Goal: Find specific page/section: Find specific page/section

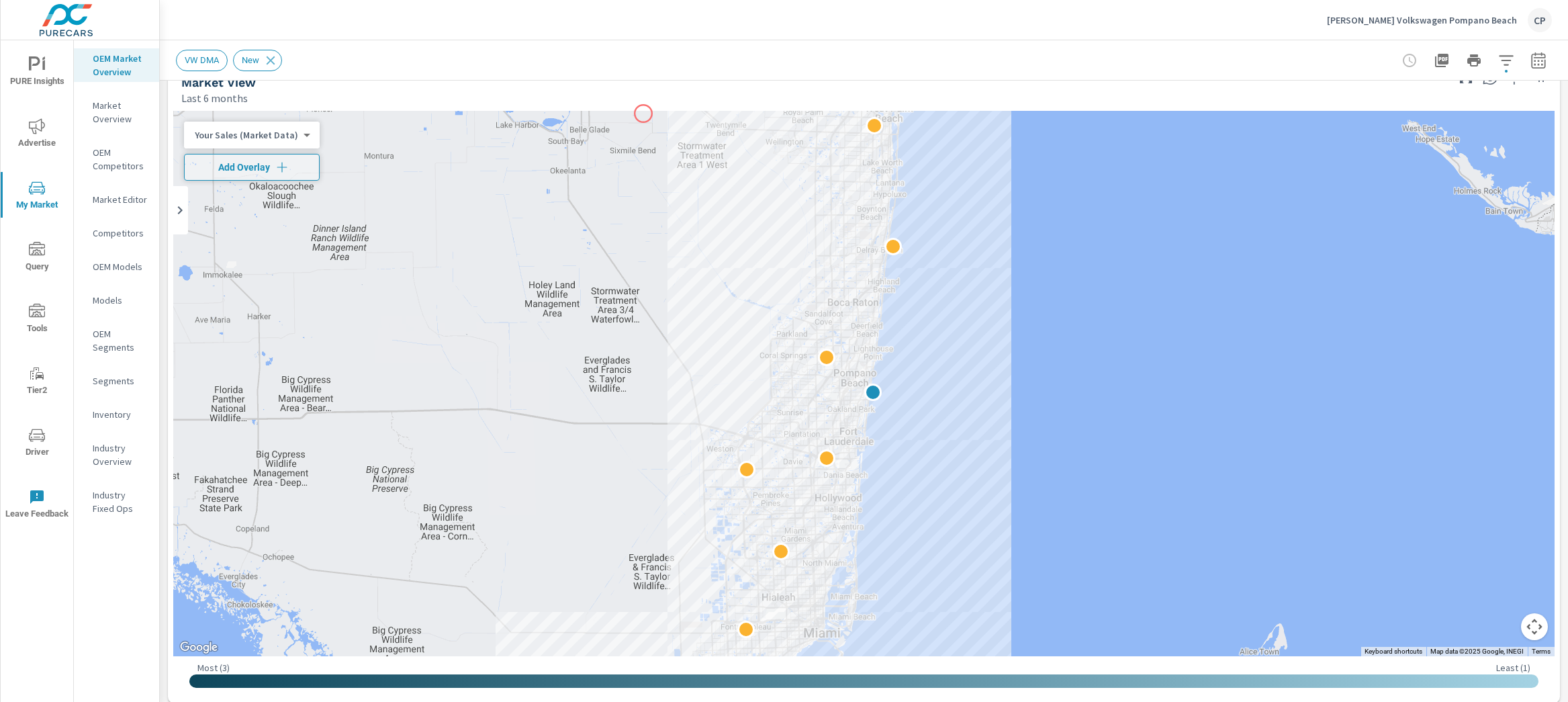
scroll to position [145, 0]
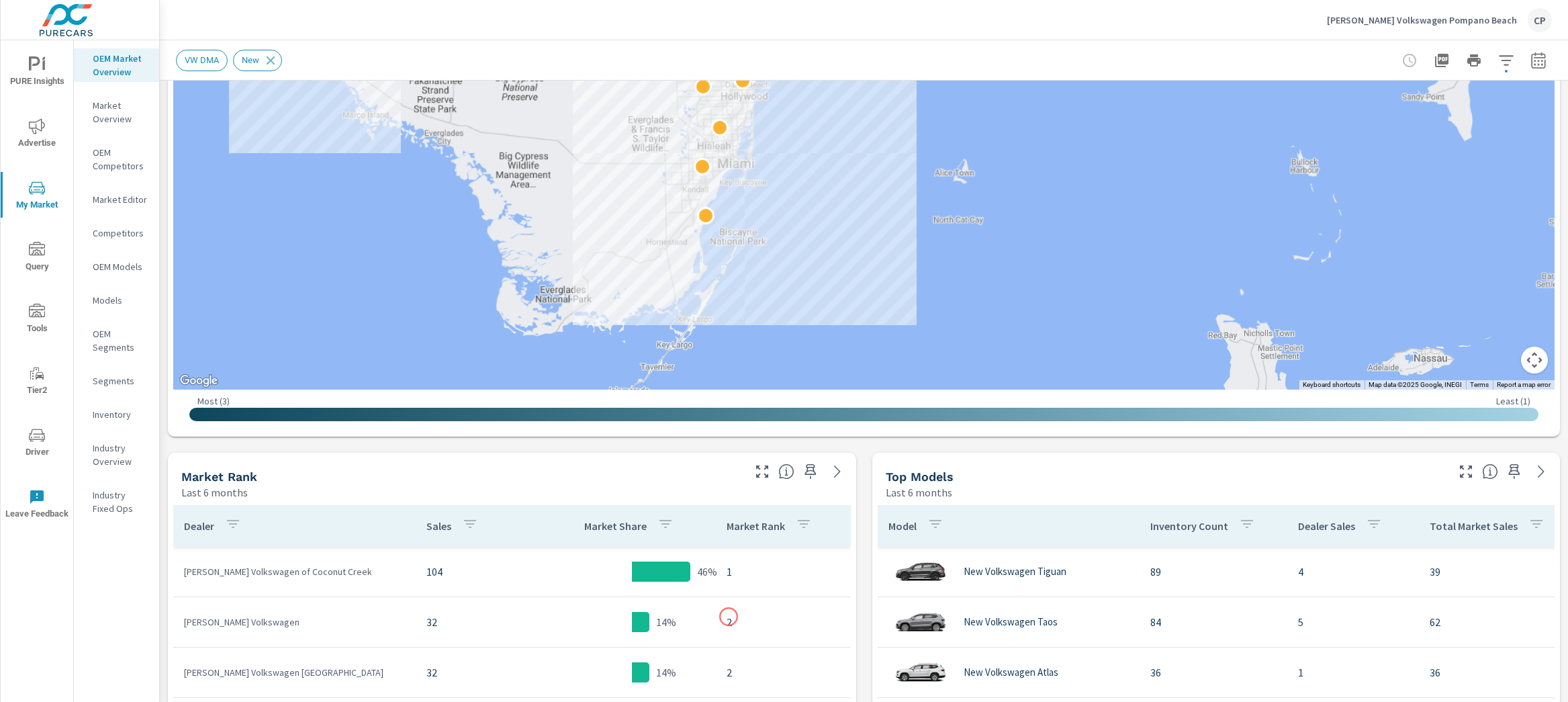
scroll to position [450, 0]
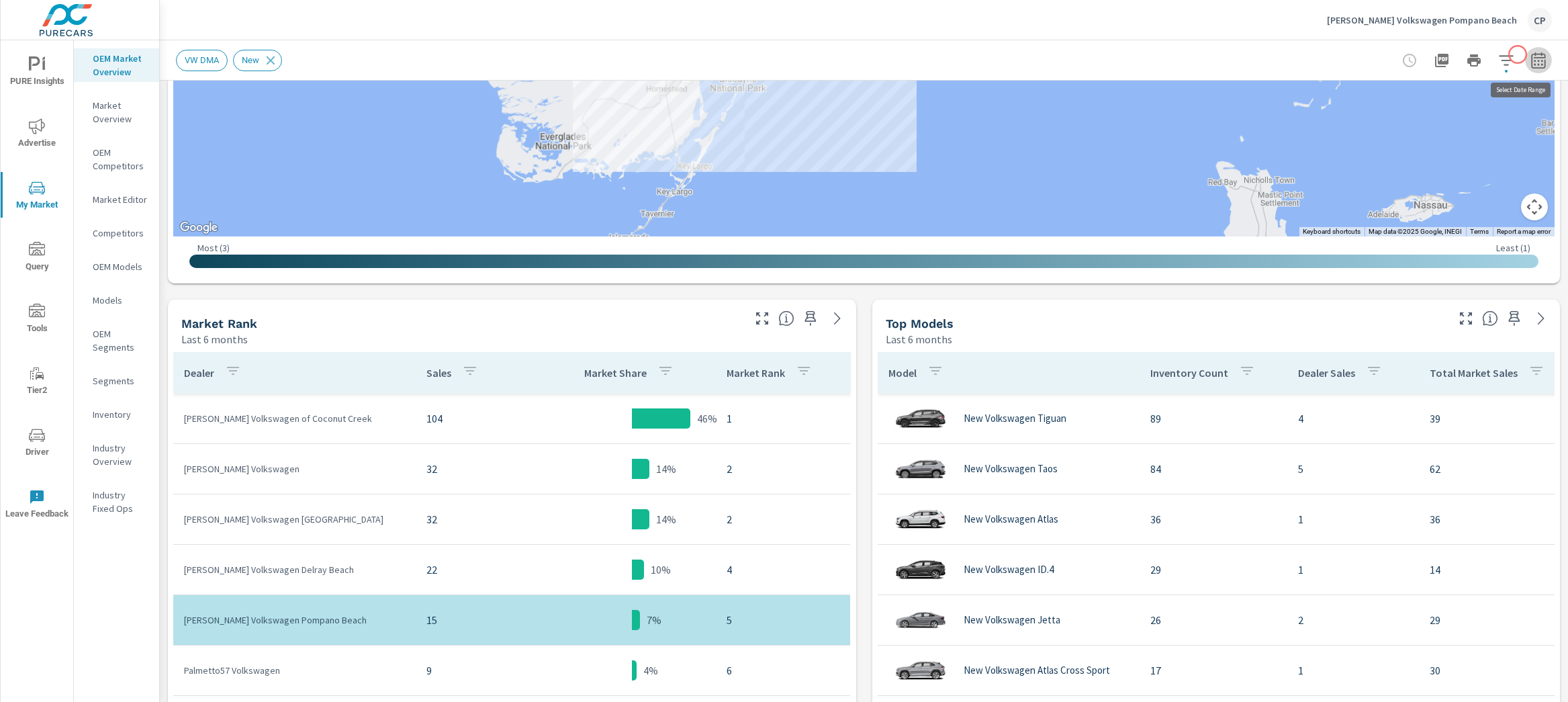
click at [1530, 54] on icon "button" at bounding box center [1538, 60] width 16 height 16
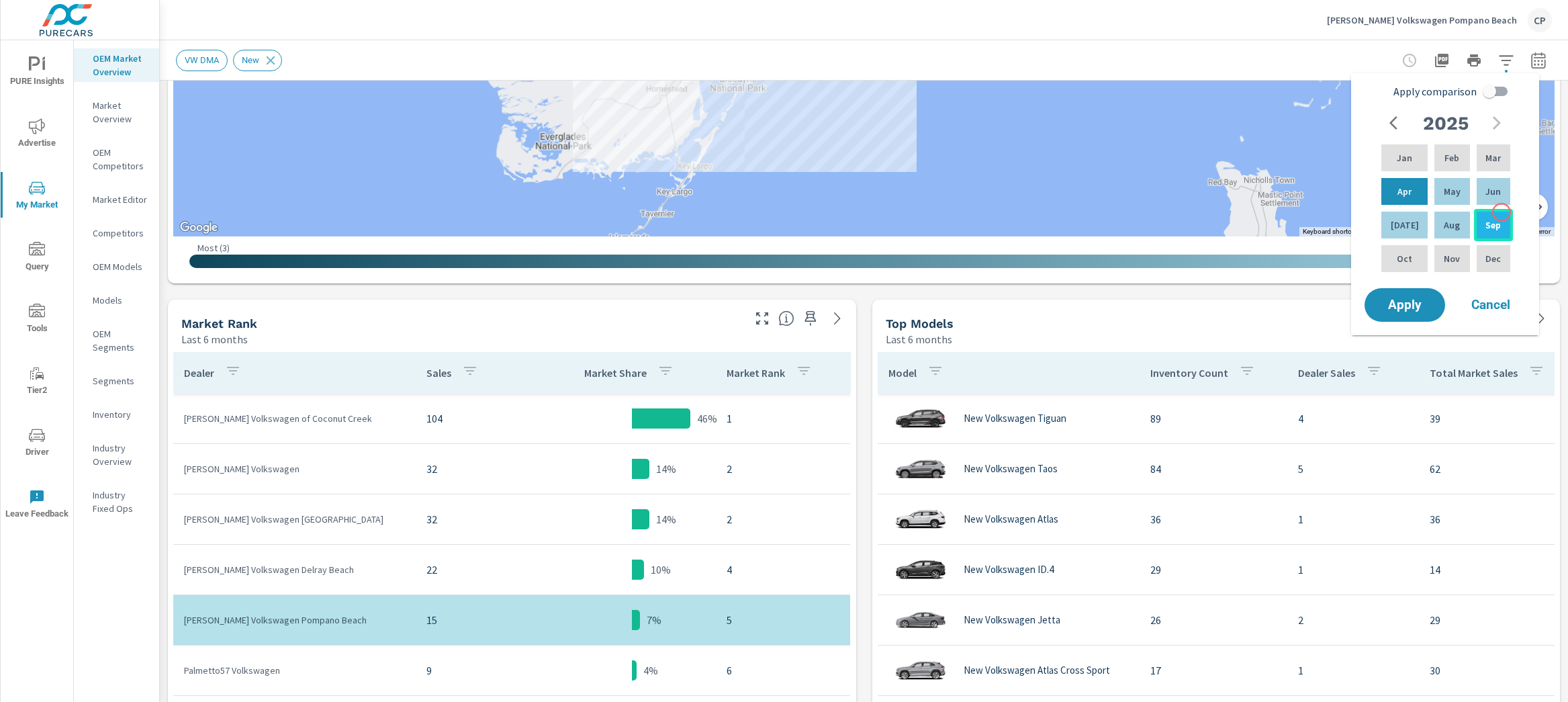
click at [1499, 216] on div "Sep" at bounding box center [1492, 224] width 39 height 32
click at [1407, 156] on div "Jan" at bounding box center [1404, 157] width 51 height 32
click at [1511, 99] on input "Apply comparison" at bounding box center [1489, 91] width 77 height 25
checkbox input "true"
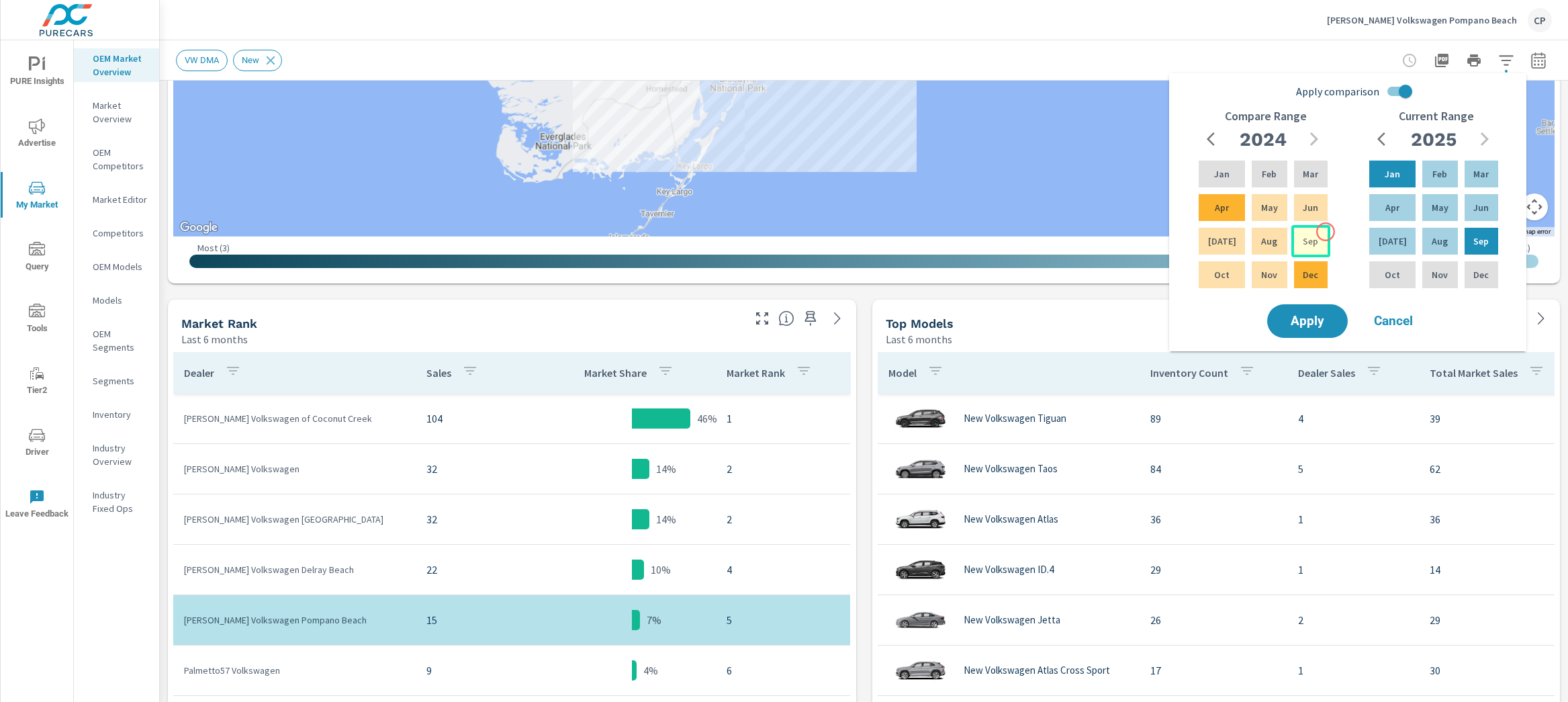
click at [1324, 233] on div "Sep" at bounding box center [1310, 241] width 39 height 32
click at [1232, 175] on div "Jan" at bounding box center [1221, 174] width 51 height 32
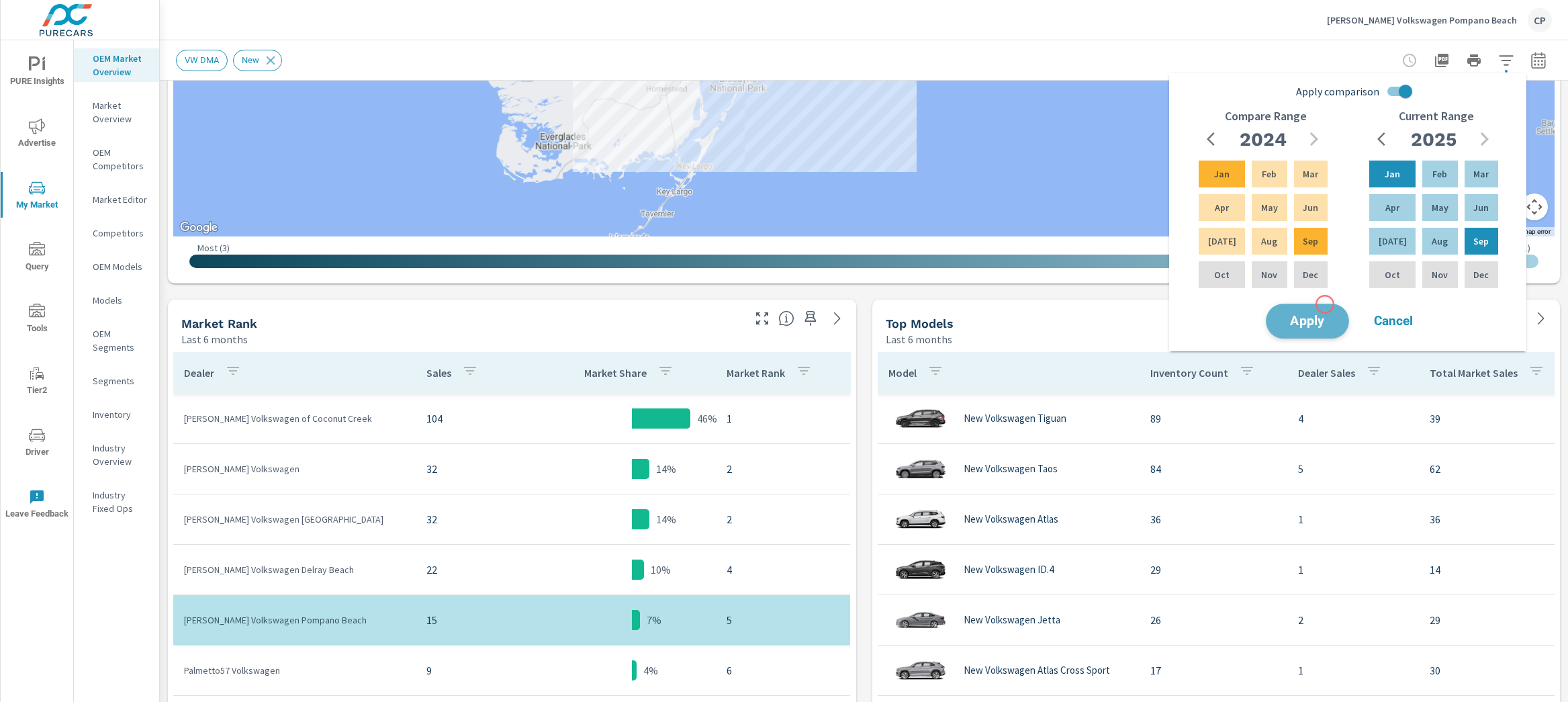
click at [1325, 304] on button "Apply" at bounding box center [1307, 321] width 83 height 35
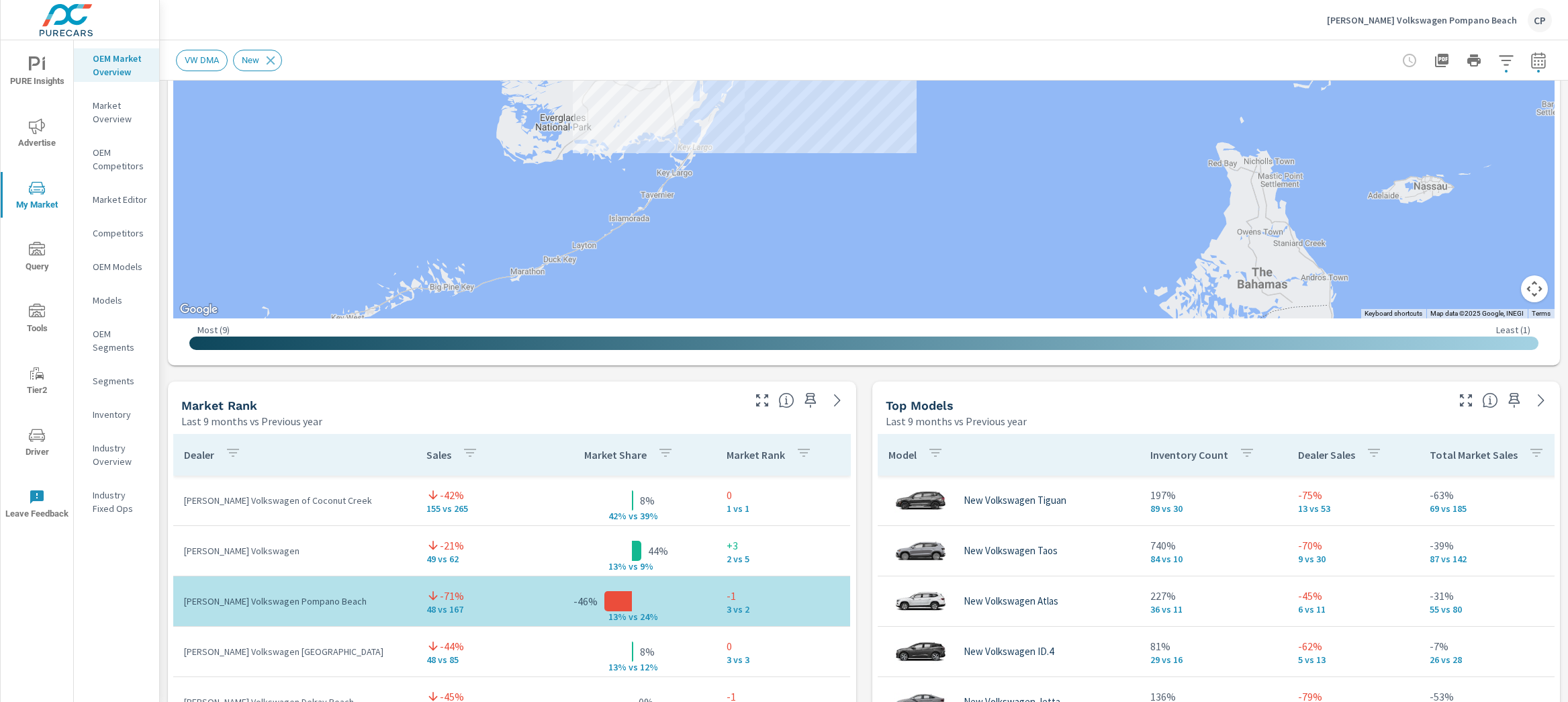
scroll to position [715, 0]
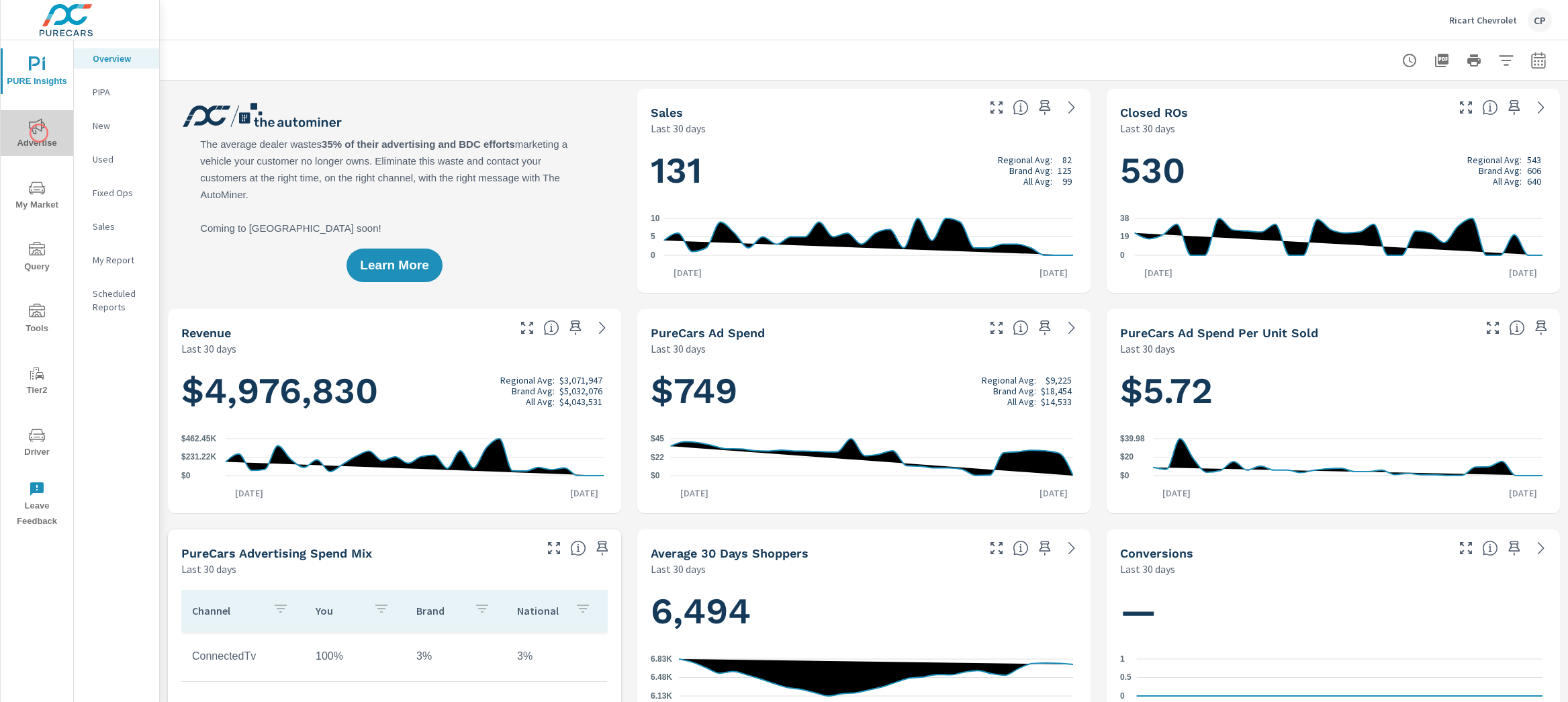
click at [39, 133] on icon "nav menu" at bounding box center [37, 126] width 16 height 16
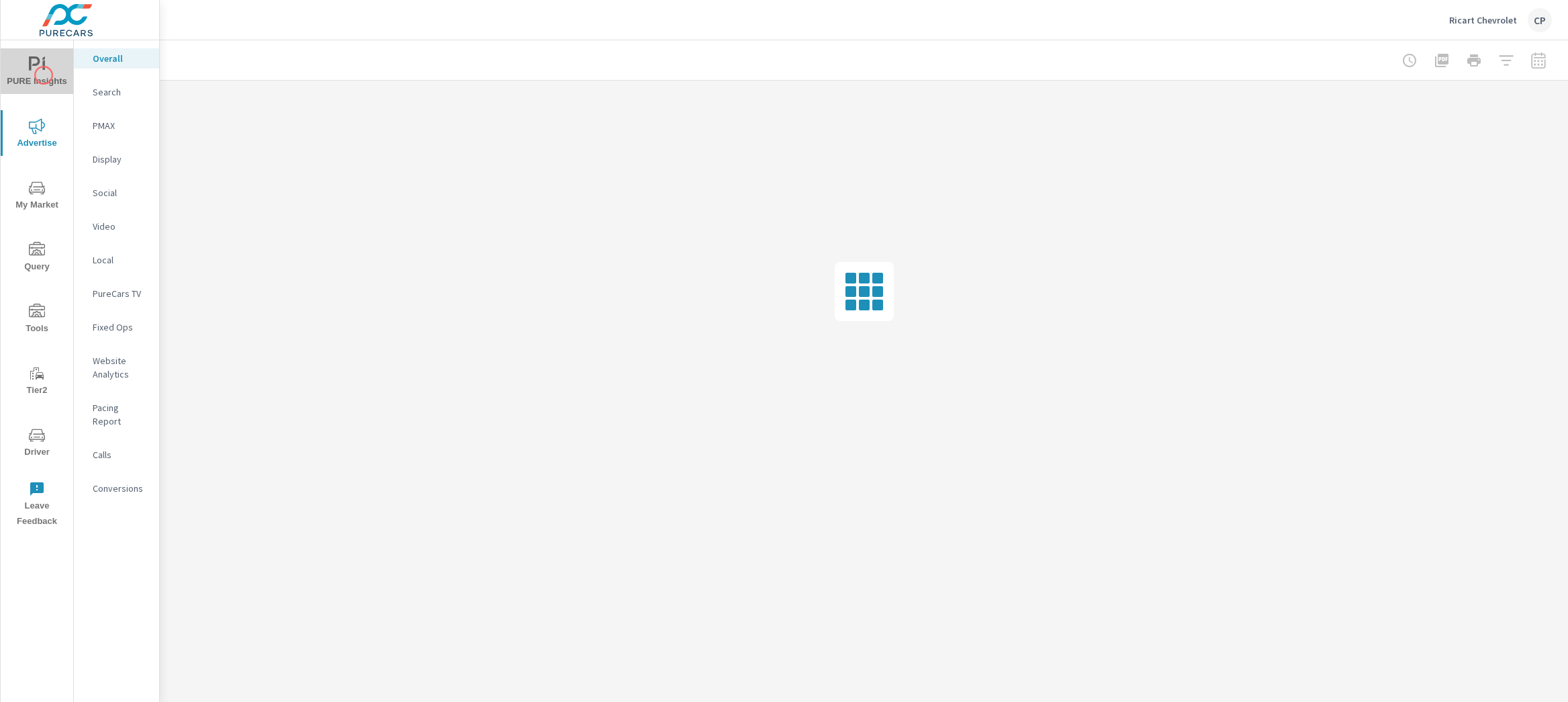
click at [43, 75] on span "PURE Insights" at bounding box center [37, 73] width 65 height 33
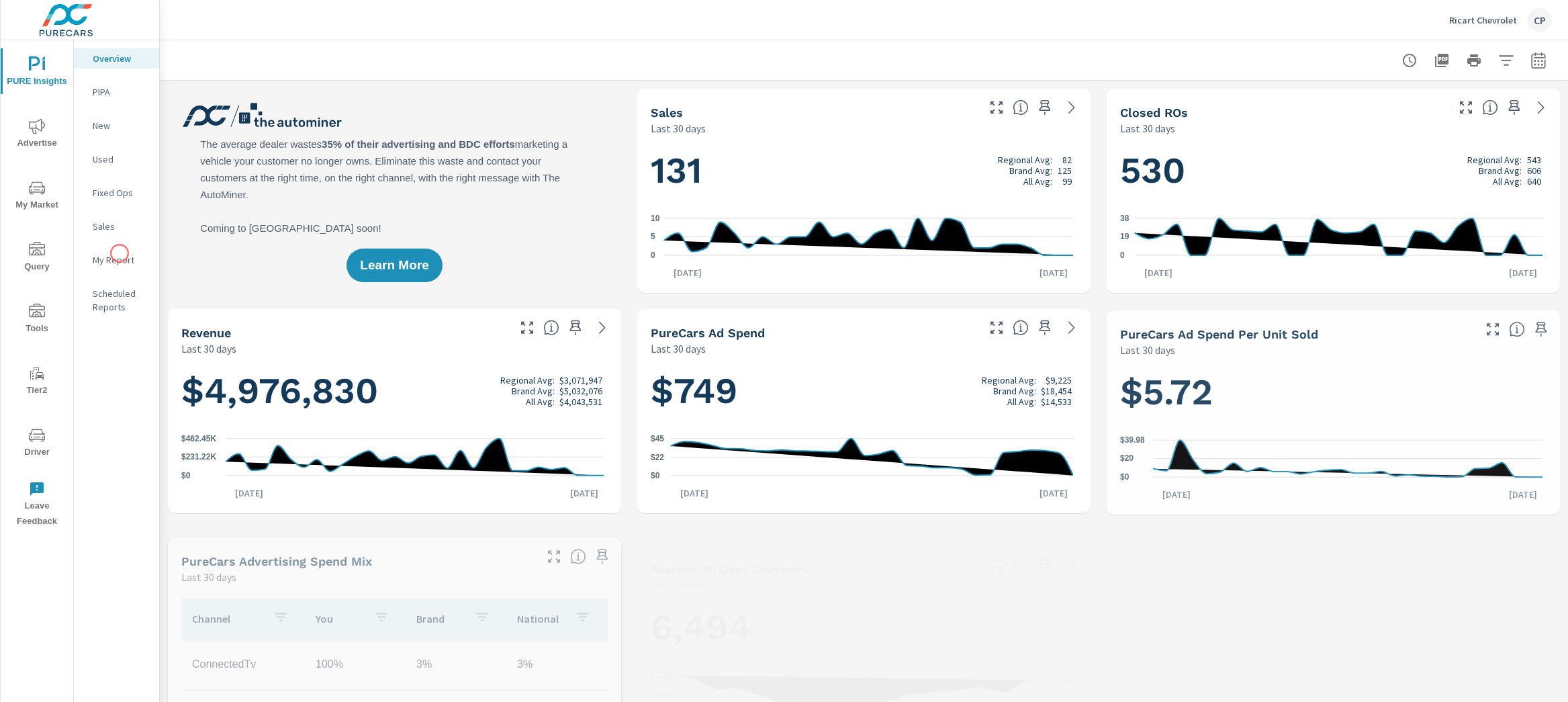
click at [119, 253] on p "My Report" at bounding box center [120, 260] width 56 height 13
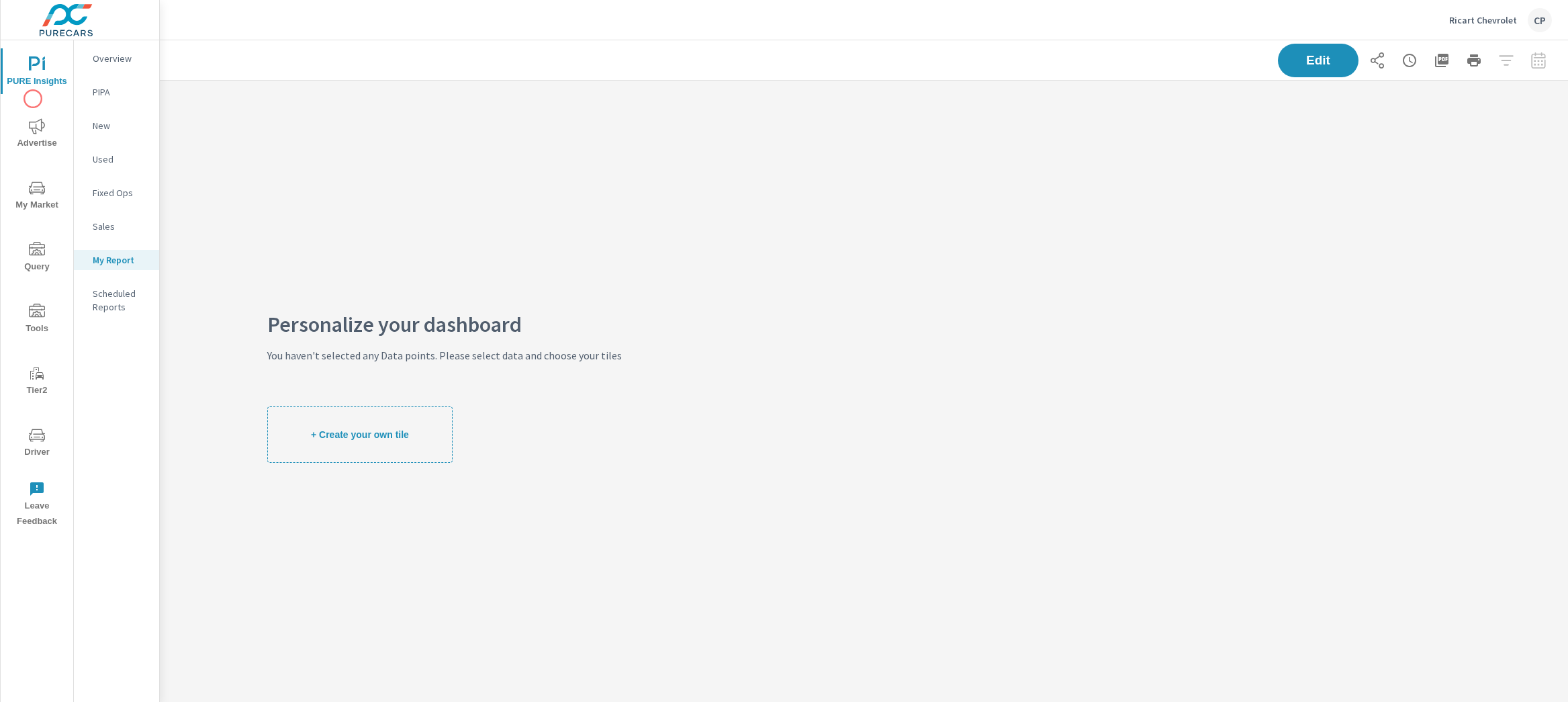
click at [33, 99] on div "PURE Insights Advertise My Market Query Tools Tier2 Driver Leave Feedback" at bounding box center [37, 287] width 73 height 494
click at [47, 201] on span "My Market" at bounding box center [37, 197] width 65 height 33
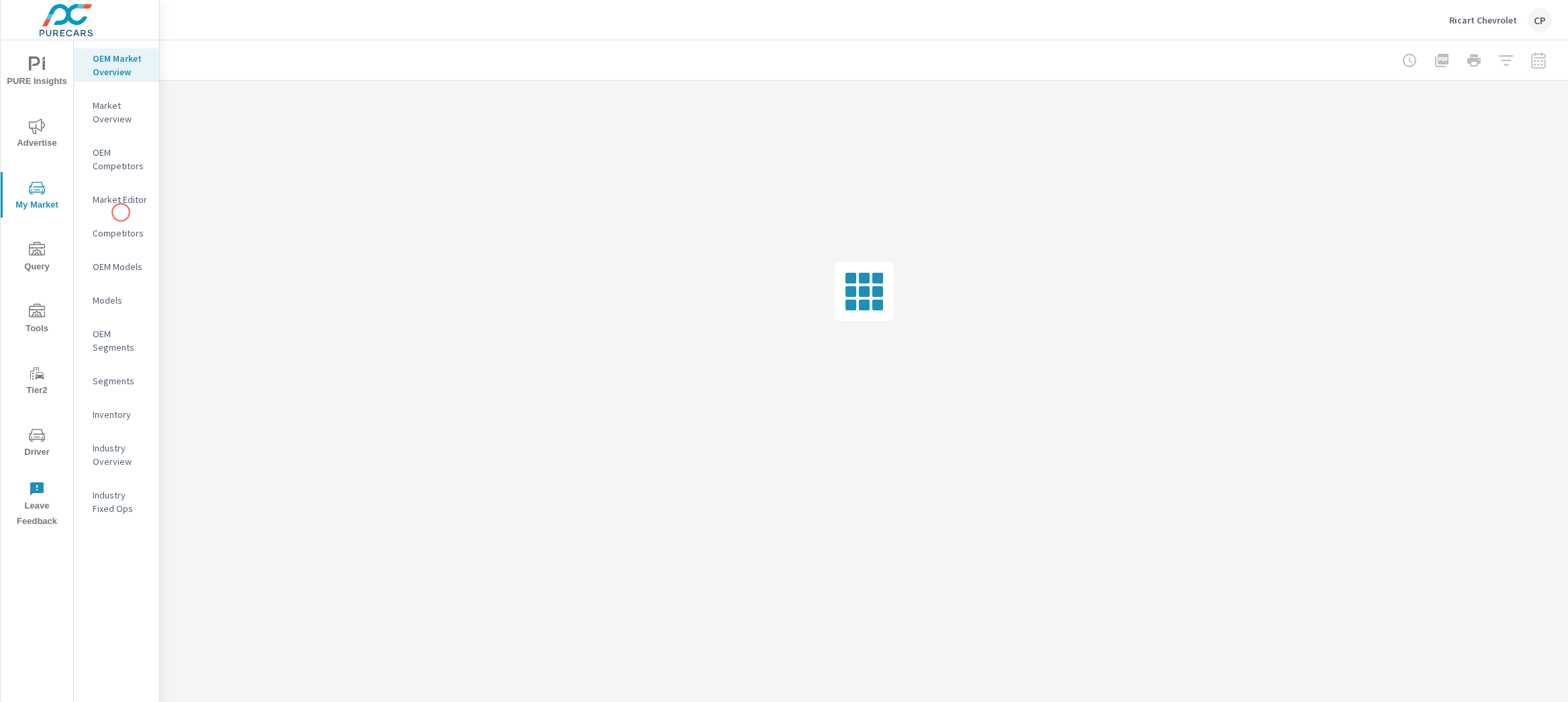
click at [122, 213] on nav "OEM Market Overview Market Overview OEM Competitors Market Editor Competitors O…" at bounding box center [117, 288] width 85 height 497
click at [112, 187] on nav "OEM Market Overview Market Overview OEM Competitors Market Editor Competitors O…" at bounding box center [117, 288] width 85 height 497
click at [115, 195] on p "Market Editor" at bounding box center [120, 199] width 56 height 13
